Goal: Information Seeking & Learning: Learn about a topic

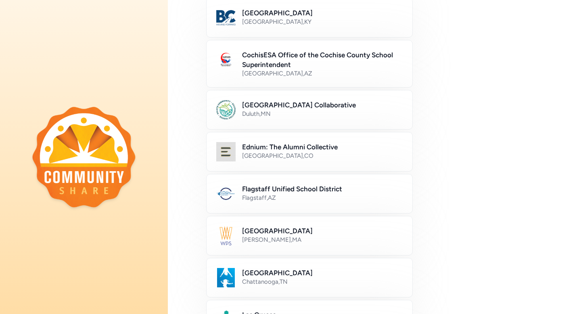
scroll to position [92, 0]
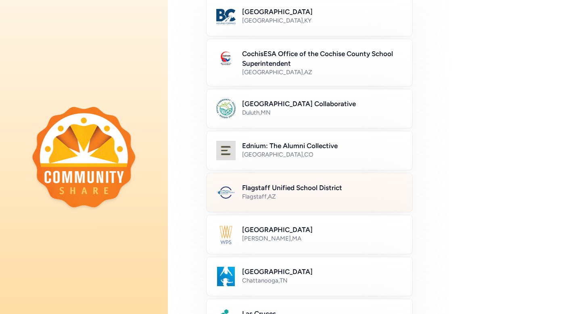
click at [303, 184] on h2 "Flagstaff Unified School District" at bounding box center [322, 188] width 161 height 10
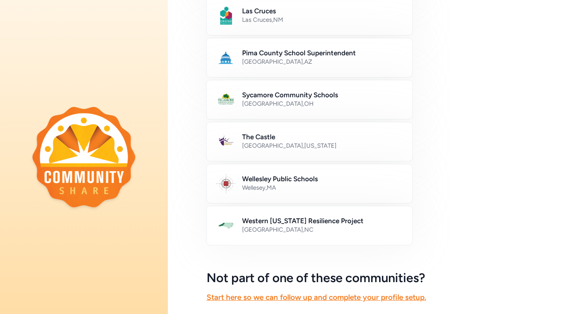
scroll to position [457, 0]
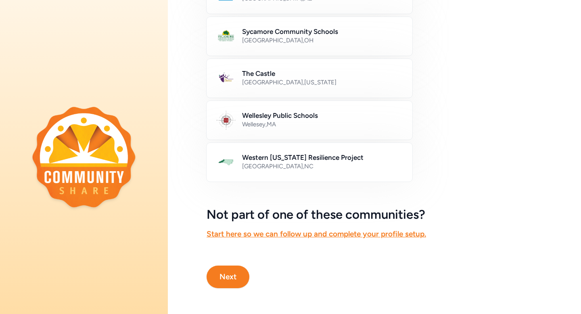
click at [226, 280] on button "Next" at bounding box center [228, 276] width 43 height 23
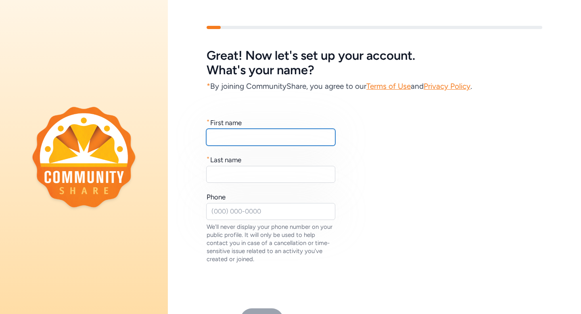
click at [238, 136] on input "text" at bounding box center [270, 137] width 129 height 17
type input "Kim"
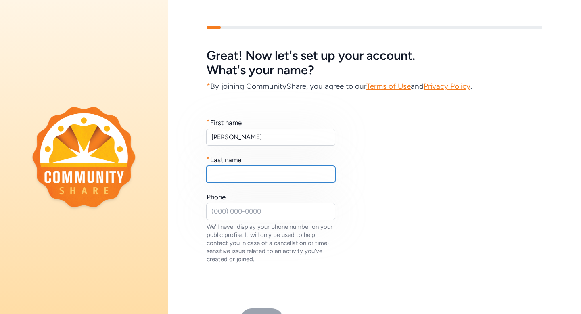
click at [230, 175] on input "text" at bounding box center [270, 174] width 129 height 17
type input "Quisido"
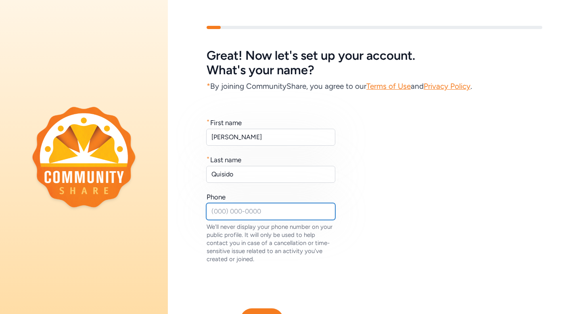
click at [223, 209] on input "text" at bounding box center [270, 211] width 129 height 17
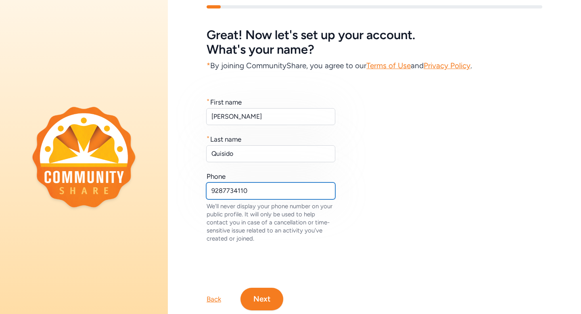
scroll to position [43, 0]
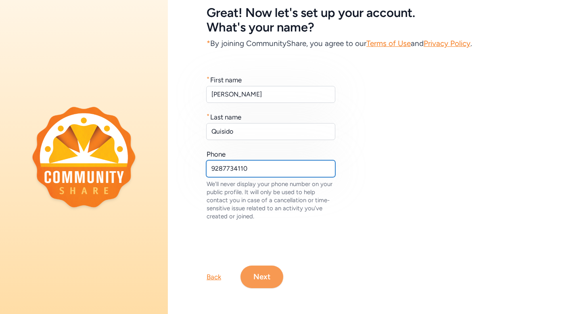
type input "9287734110"
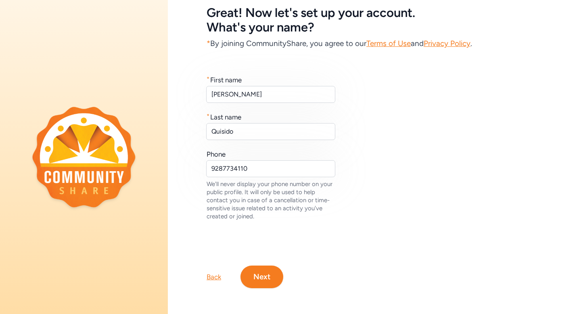
click at [269, 280] on button "Next" at bounding box center [261, 276] width 43 height 23
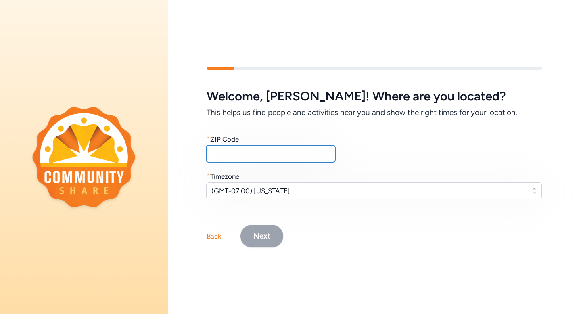
click at [245, 151] on input "text" at bounding box center [270, 153] width 129 height 17
type input "86004"
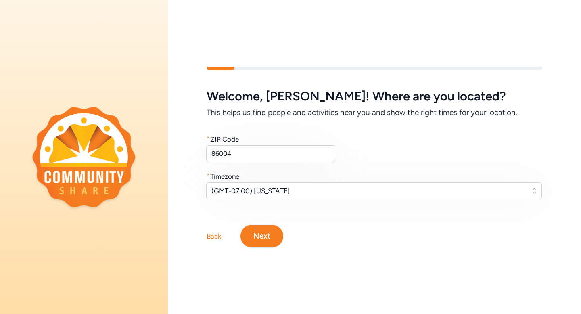
click at [259, 239] on button "Next" at bounding box center [261, 236] width 43 height 23
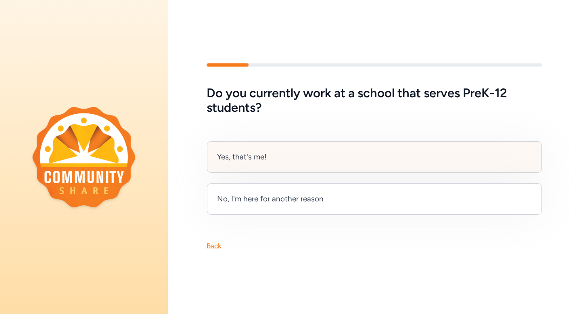
click at [282, 158] on div "Yes, that's me!" at bounding box center [374, 156] width 335 height 31
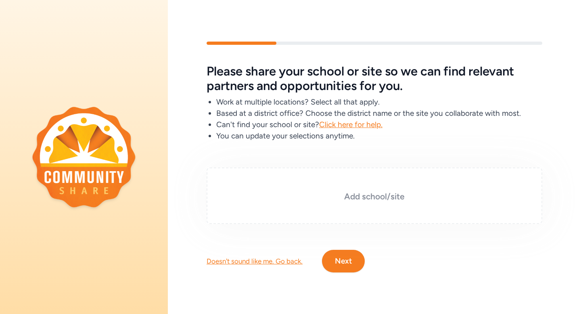
click at [356, 195] on h3 "Add school/site" at bounding box center [374, 196] width 295 height 11
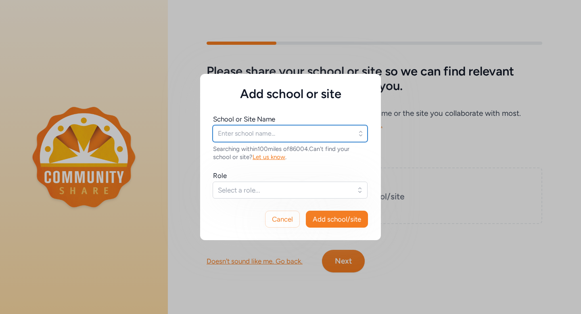
click at [249, 129] on input "text" at bounding box center [290, 133] width 155 height 17
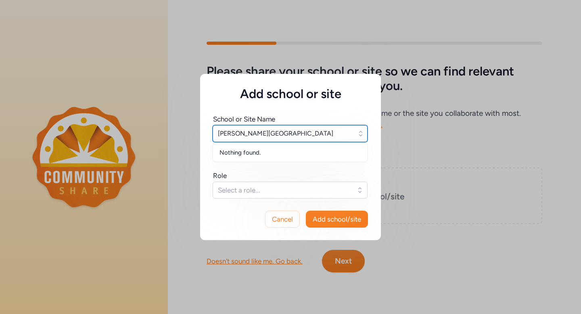
type input "John Q. Thomas Elementary"
click at [277, 188] on span "Select a role..." at bounding box center [284, 190] width 133 height 10
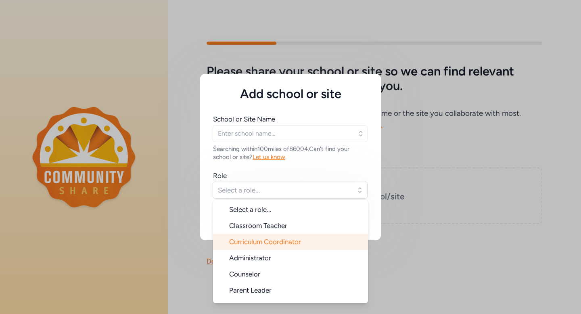
scroll to position [13, 0]
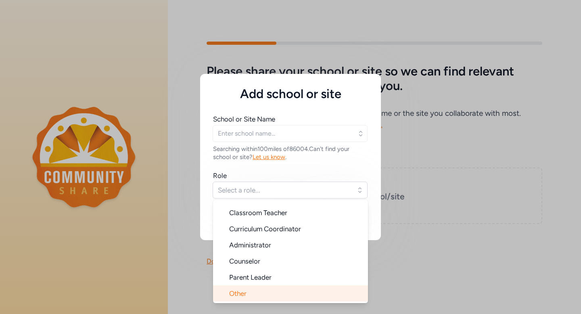
click at [265, 294] on li "Other" at bounding box center [290, 293] width 155 height 16
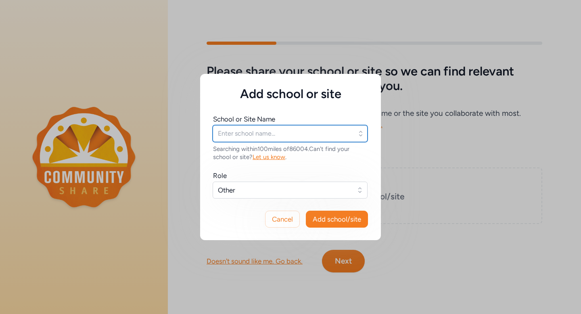
click at [257, 130] on input "text" at bounding box center [290, 133] width 155 height 17
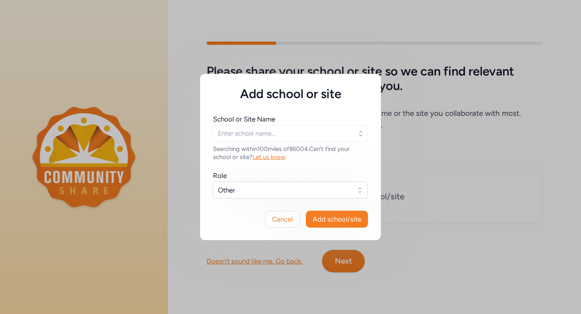
click at [360, 135] on icon "button" at bounding box center [360, 133] width 3 height 5
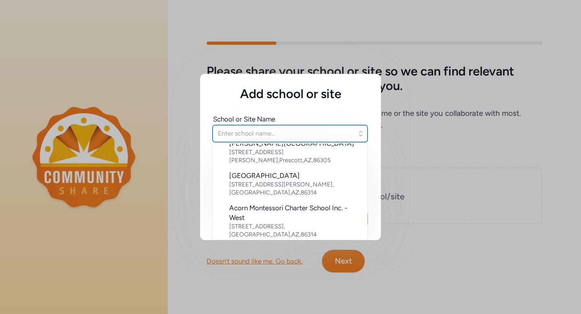
scroll to position [0, 0]
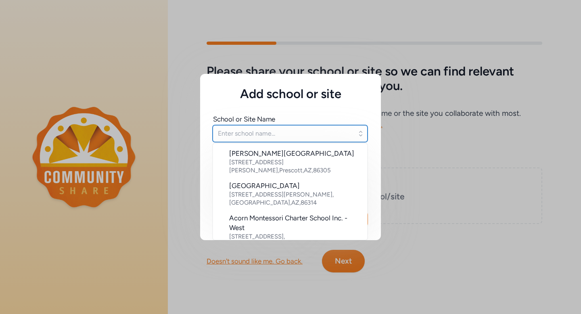
click at [303, 131] on input "text" at bounding box center [290, 133] width 155 height 17
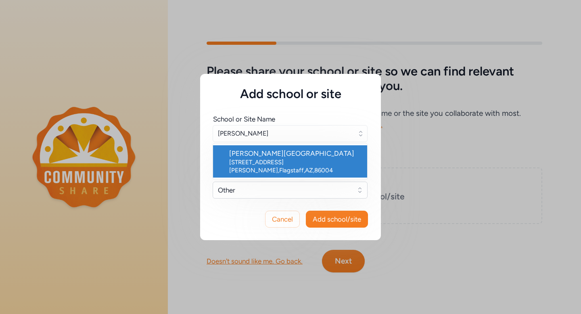
click at [300, 160] on div "3330 E Lockett Rd , Flagstaff , AZ , 86004" at bounding box center [294, 166] width 131 height 16
type input "Thomas Elementary School"
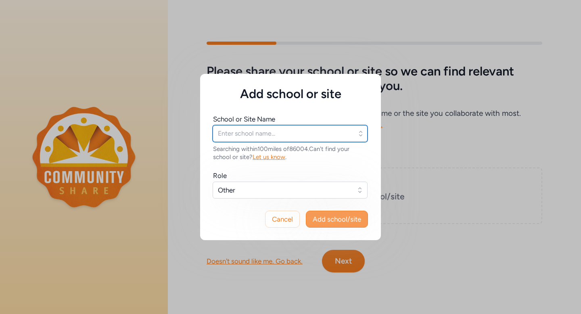
type input "Thomas Elementary School"
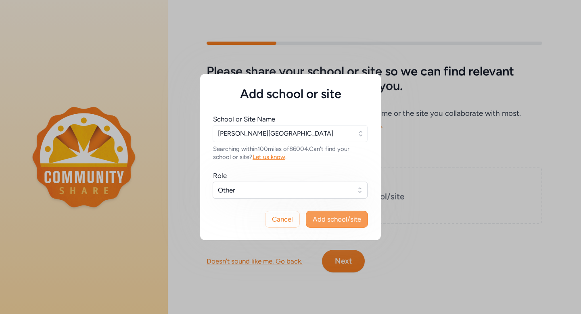
click at [337, 219] on span "Add school/site" at bounding box center [337, 219] width 48 height 10
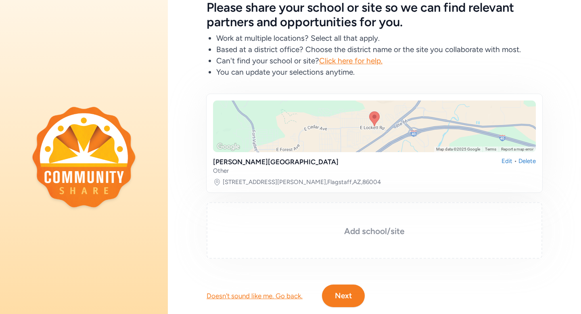
scroll to position [67, 0]
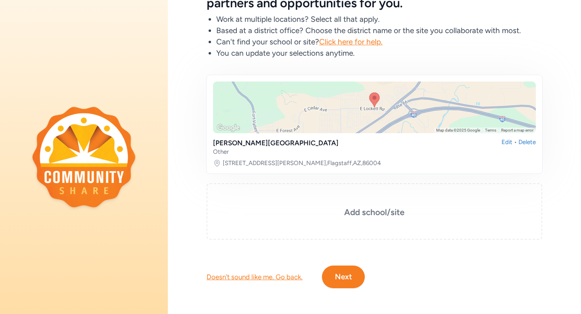
click at [352, 277] on button "Next" at bounding box center [343, 276] width 43 height 23
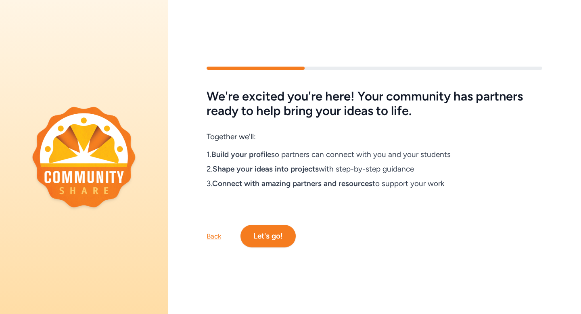
click at [280, 230] on button "Let's go!" at bounding box center [267, 236] width 55 height 23
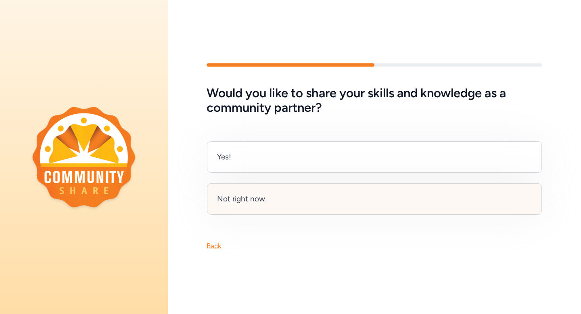
click at [252, 198] on div "Not right now." at bounding box center [242, 198] width 50 height 11
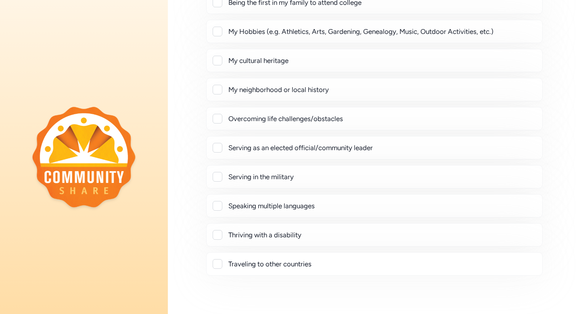
scroll to position [95, 0]
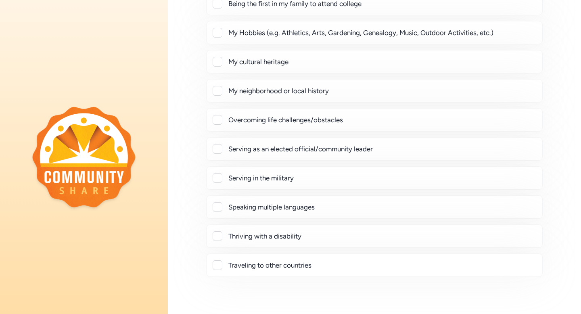
click at [221, 148] on div at bounding box center [218, 149] width 10 height 10
checkbox input "true"
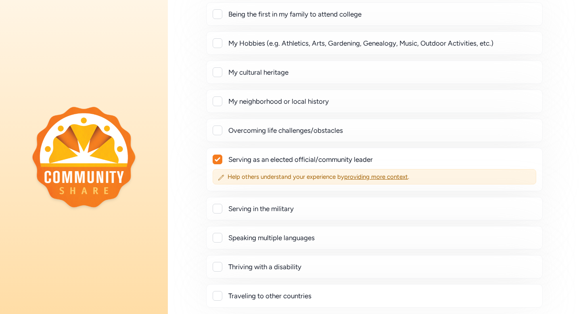
scroll to position [77, 0]
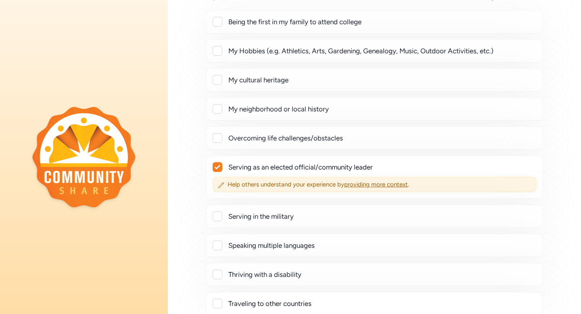
click at [218, 107] on div at bounding box center [218, 109] width 10 height 10
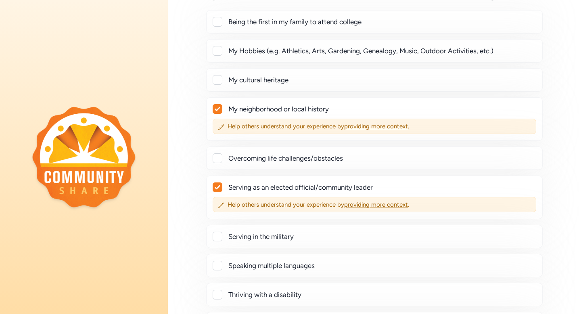
checkbox input "true"
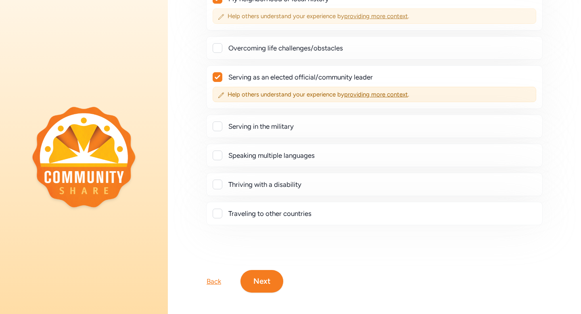
scroll to position [191, 0]
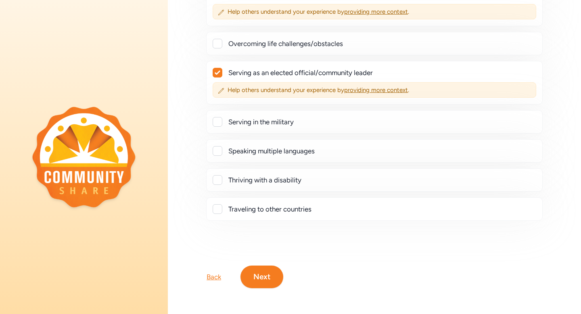
click at [260, 278] on button "Next" at bounding box center [261, 276] width 43 height 23
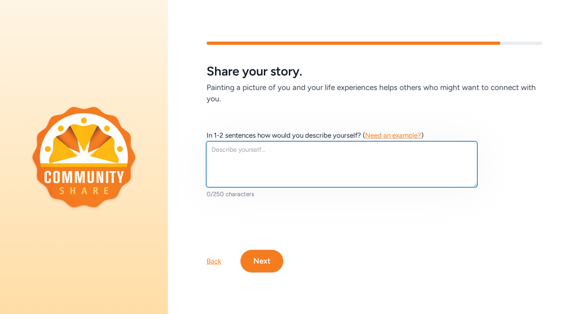
click at [226, 150] on textarea at bounding box center [341, 164] width 271 height 46
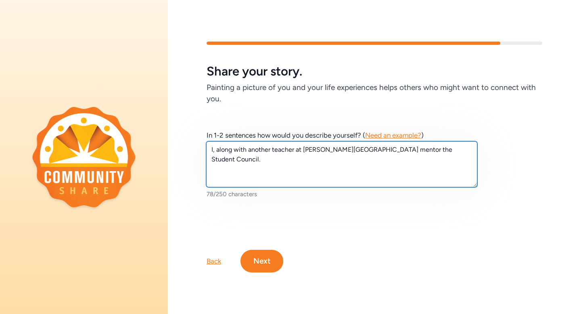
click at [358, 150] on textarea "I, along with another teacher at Thomas Elementary mentor the Student Council." at bounding box center [341, 164] width 271 height 46
type textarea "I, along with another teacher at Thomas Elementary, mentor the Student Council."
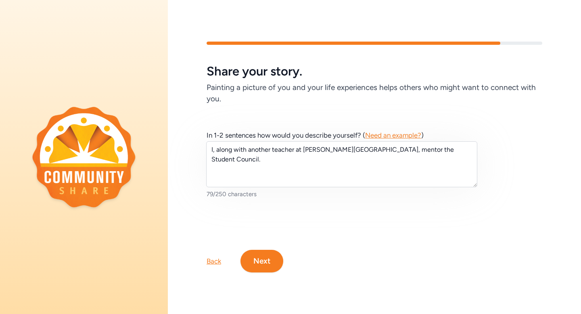
click at [260, 262] on button "Next" at bounding box center [261, 261] width 43 height 23
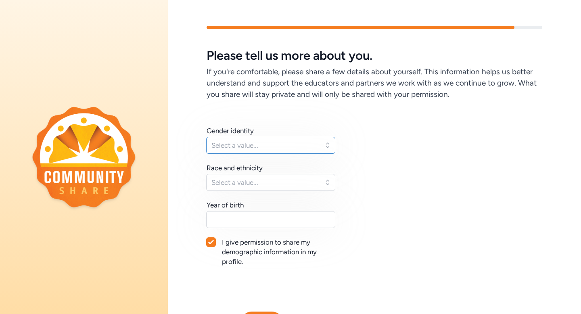
click at [265, 144] on span "Select a value..." at bounding box center [264, 145] width 107 height 10
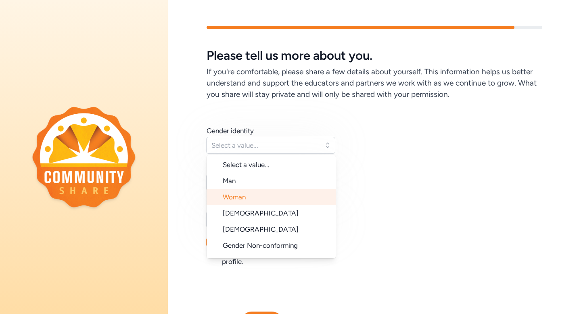
click at [251, 200] on li "Woman" at bounding box center [271, 197] width 129 height 16
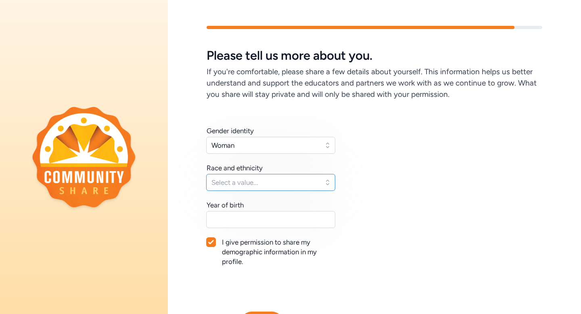
click at [251, 181] on span "Select a value..." at bounding box center [264, 182] width 107 height 10
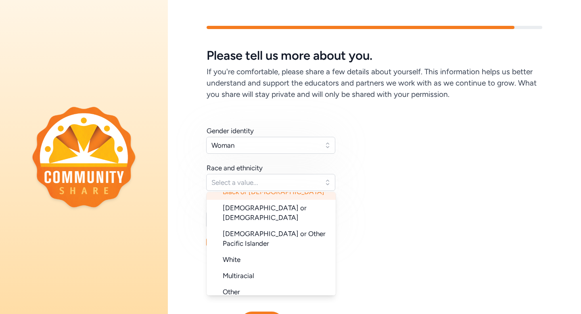
scroll to position [81, 0]
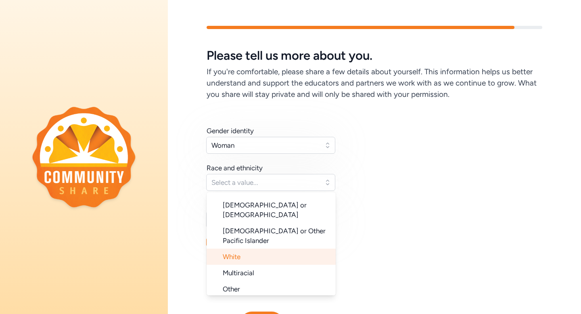
click at [248, 248] on li "White" at bounding box center [271, 256] width 129 height 16
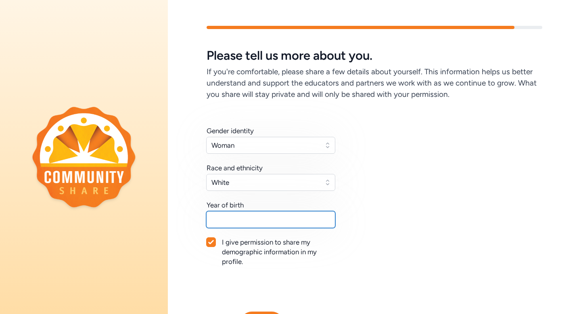
click at [262, 223] on input "text" at bounding box center [270, 219] width 129 height 17
click at [212, 243] on icon at bounding box center [211, 242] width 6 height 5
checkbox input "false"
click at [235, 219] on input "text" at bounding box center [270, 219] width 129 height 17
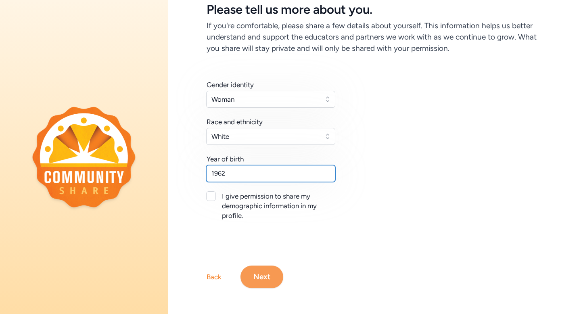
type input "1962"
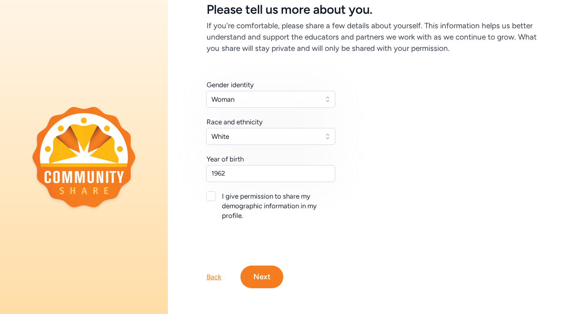
click at [264, 275] on button "Next" at bounding box center [261, 276] width 43 height 23
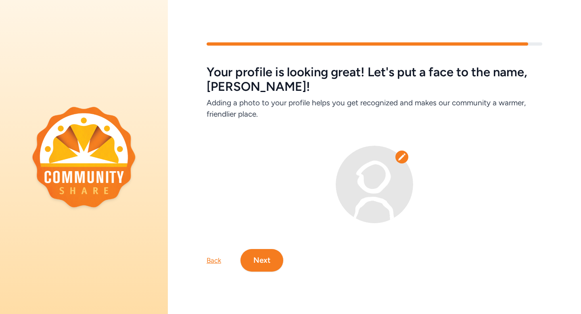
click at [263, 253] on button "Next" at bounding box center [261, 260] width 43 height 23
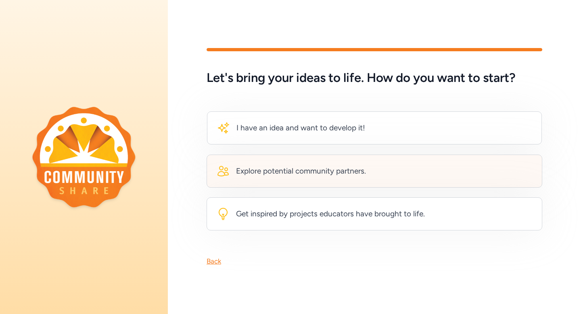
click at [319, 169] on div "Explore potential community partners." at bounding box center [301, 170] width 130 height 11
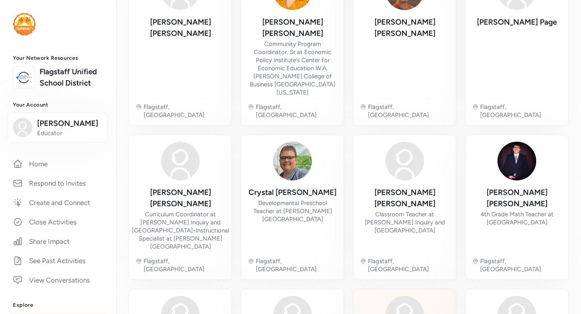
scroll to position [298, 0]
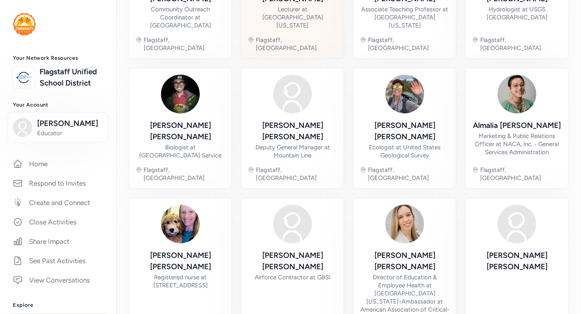
scroll to position [298, 0]
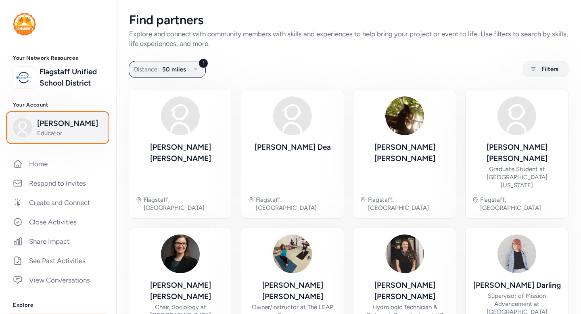
click at [73, 124] on span "[PERSON_NAME]" at bounding box center [69, 123] width 65 height 11
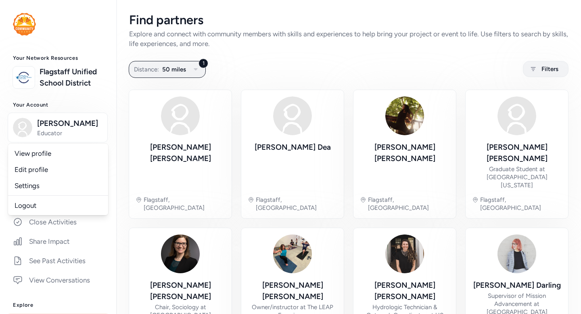
click at [272, 63] on div "1 Distance: 50 miles Filters" at bounding box center [348, 69] width 439 height 16
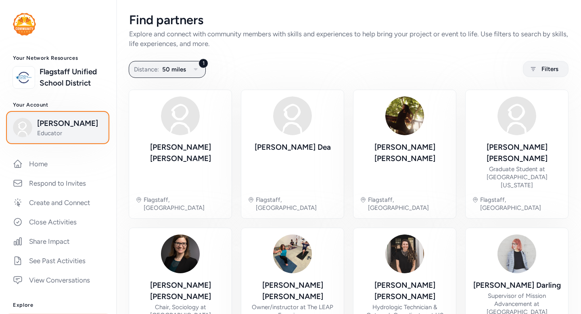
click at [70, 130] on span "Educator" at bounding box center [69, 133] width 65 height 8
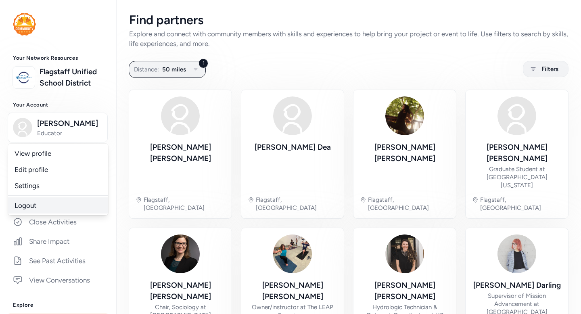
click at [37, 207] on link "Logout" at bounding box center [58, 205] width 100 height 16
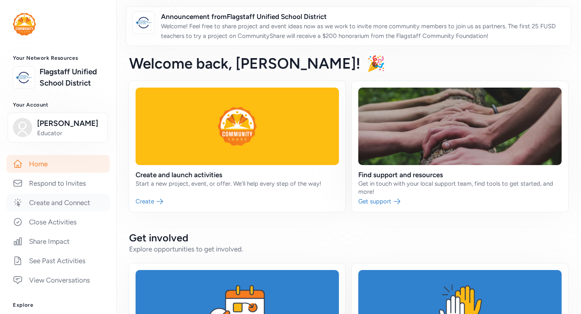
click at [60, 202] on link "Create and Connect" at bounding box center [57, 203] width 103 height 18
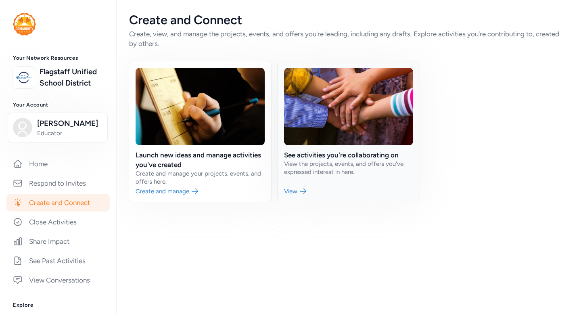
click at [294, 190] on link at bounding box center [349, 131] width 142 height 140
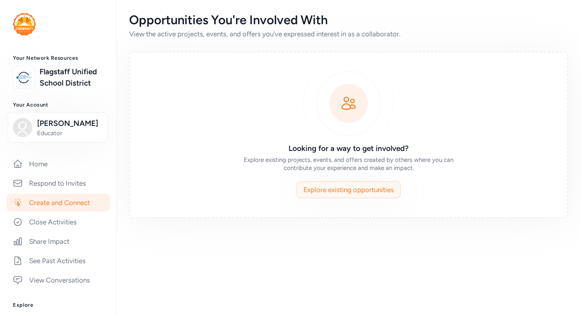
click at [334, 194] on span "Explore existing opportunities" at bounding box center [348, 190] width 90 height 10
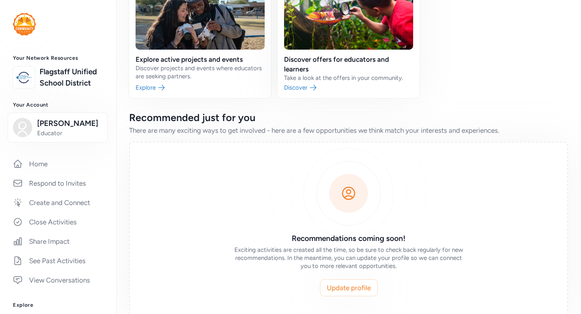
scroll to position [111, 0]
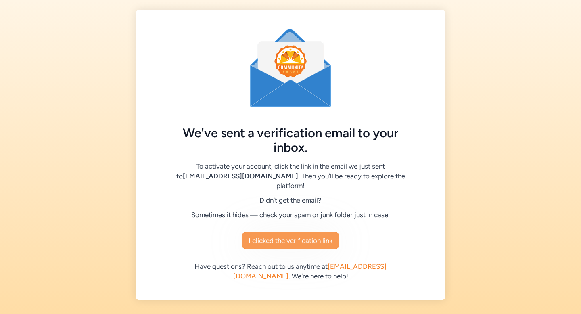
click at [300, 236] on span "I clicked the verification link" at bounding box center [290, 241] width 84 height 10
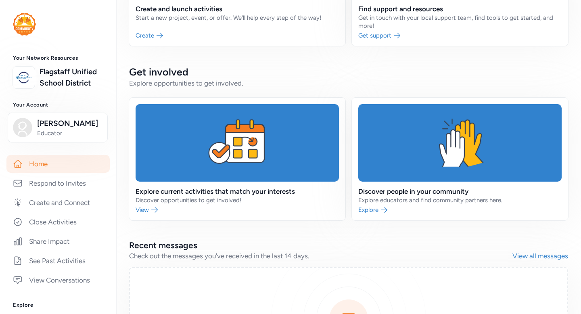
scroll to position [166, 0]
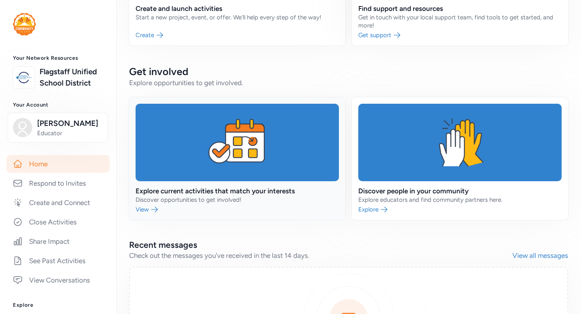
click at [249, 150] on link at bounding box center [237, 158] width 216 height 123
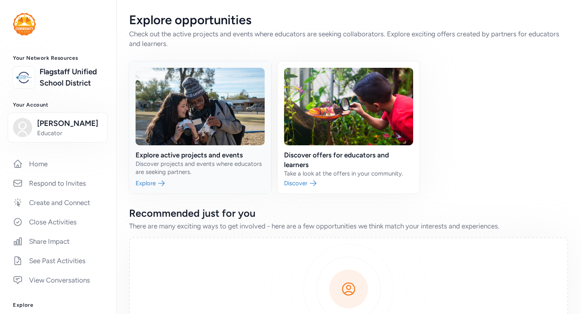
click at [213, 137] on link at bounding box center [200, 127] width 142 height 132
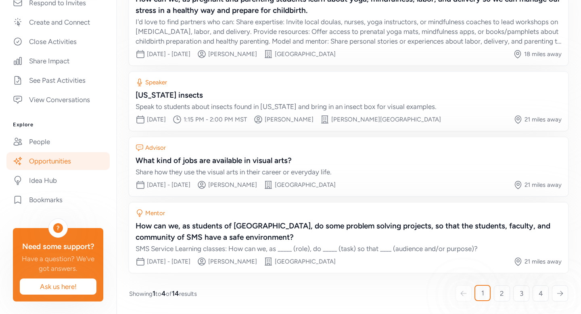
scroll to position [181, 0]
click at [62, 177] on link "Idea Hub" at bounding box center [57, 180] width 103 height 18
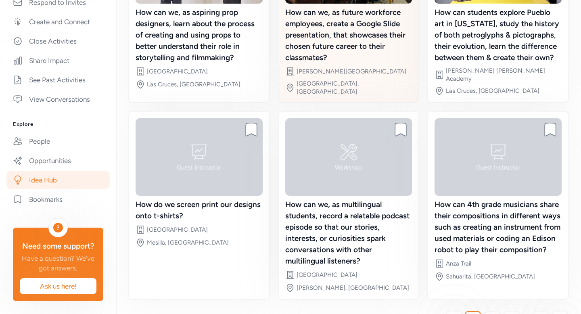
scroll to position [191, 0]
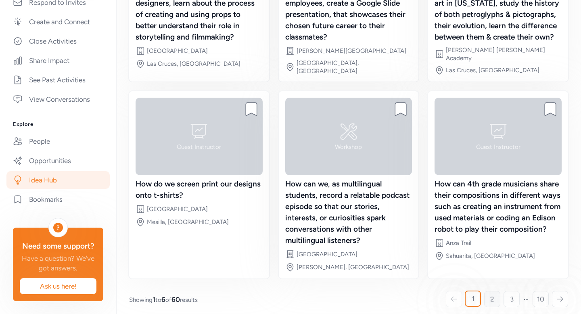
click at [492, 294] on span "2" at bounding box center [492, 299] width 4 height 10
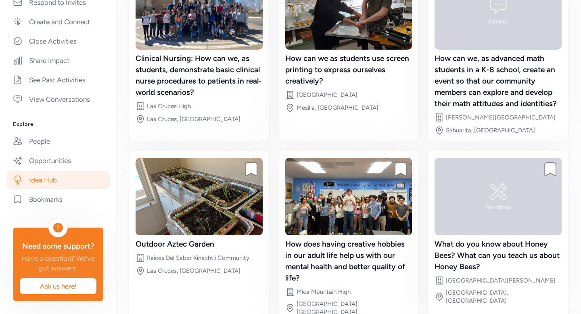
scroll to position [157, 0]
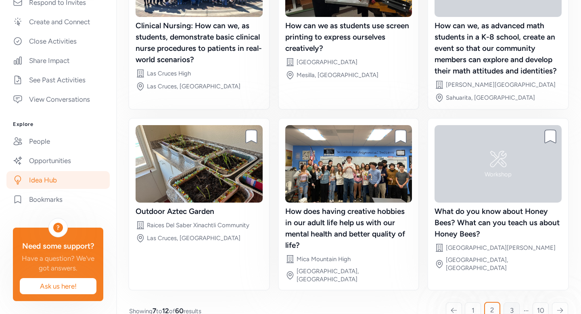
click at [510, 305] on span "3" at bounding box center [512, 310] width 4 height 10
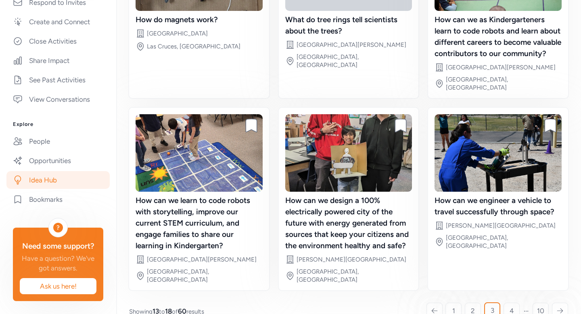
scroll to position [179, 0]
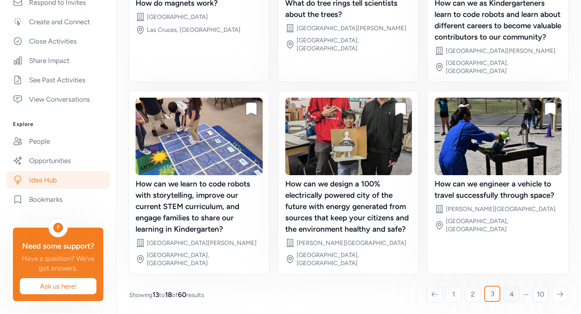
click at [512, 293] on span "4" at bounding box center [511, 294] width 4 height 10
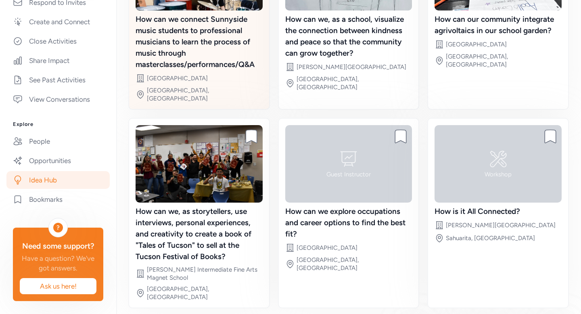
scroll to position [175, 0]
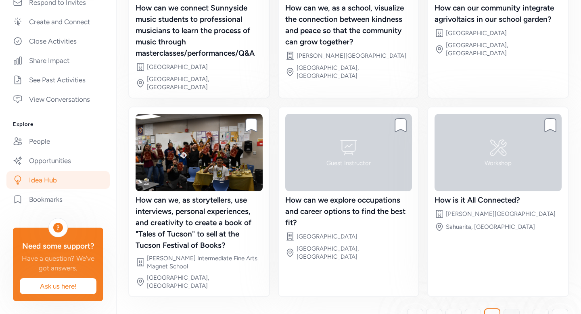
click at [512, 312] on span "5" at bounding box center [511, 317] width 4 height 10
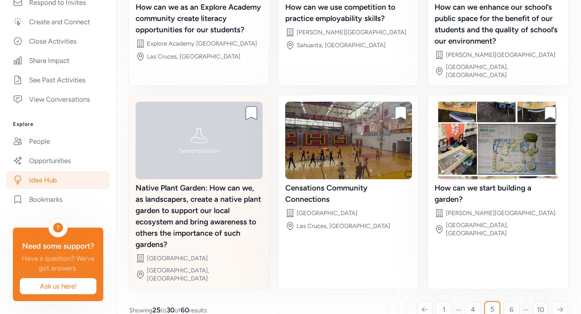
scroll to position [179, 0]
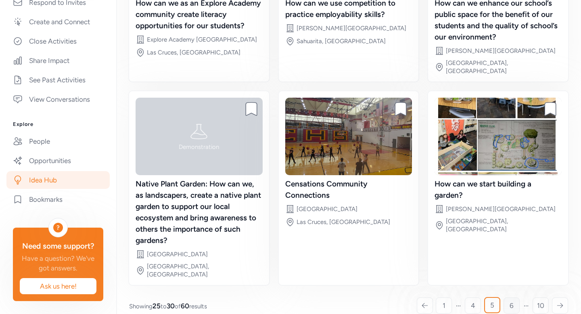
click at [508, 297] on link "6" at bounding box center [511, 305] width 16 height 16
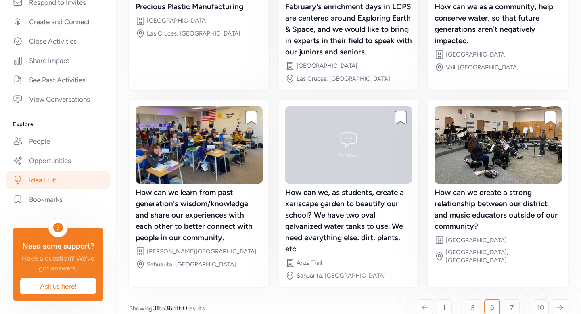
scroll to position [179, 0]
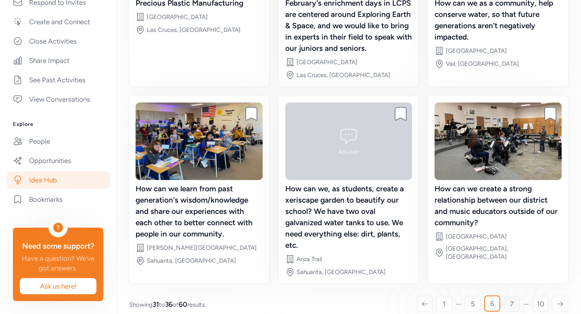
click at [510, 299] on span "7" at bounding box center [512, 304] width 4 height 10
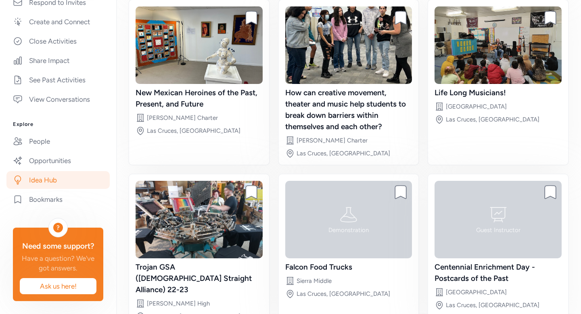
scroll to position [121, 0]
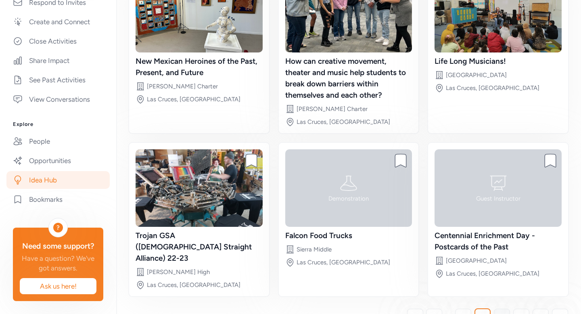
click at [503, 312] on span "8" at bounding box center [502, 317] width 4 height 10
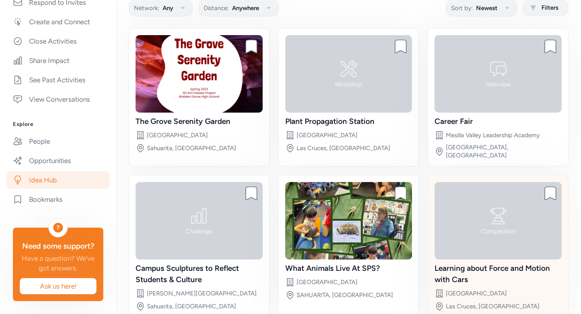
scroll to position [100, 0]
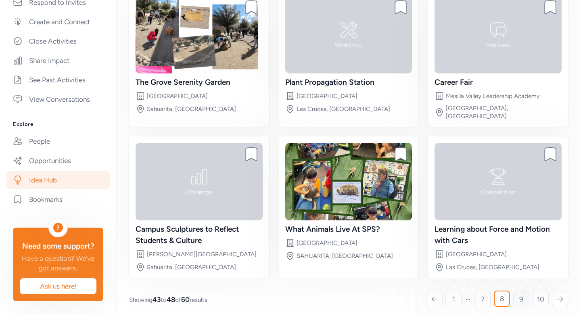
click at [519, 294] on span "9" at bounding box center [521, 299] width 4 height 10
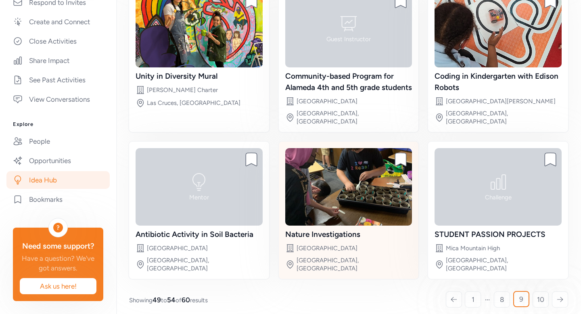
scroll to position [112, 0]
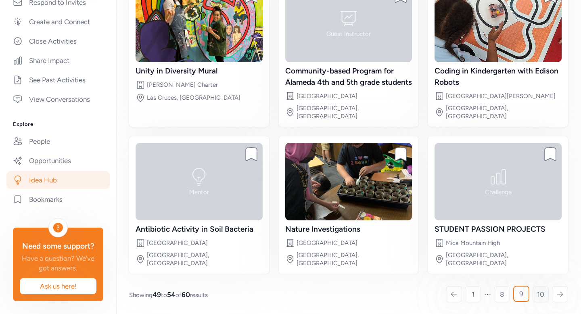
click at [539, 292] on span "10" at bounding box center [540, 294] width 7 height 10
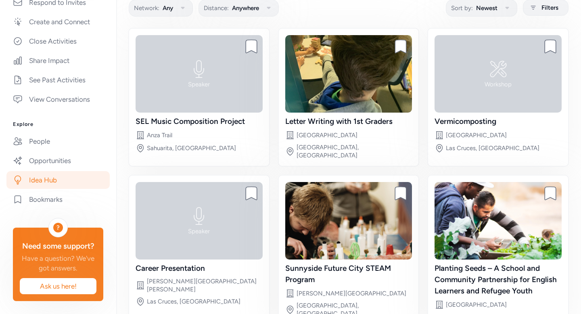
scroll to position [112, 0]
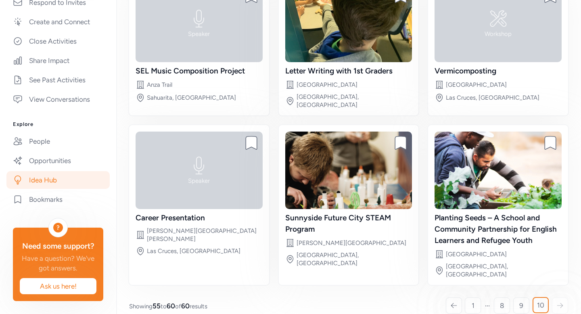
click at [539, 300] on span "10" at bounding box center [540, 305] width 7 height 10
